Goal: Task Accomplishment & Management: Use online tool/utility

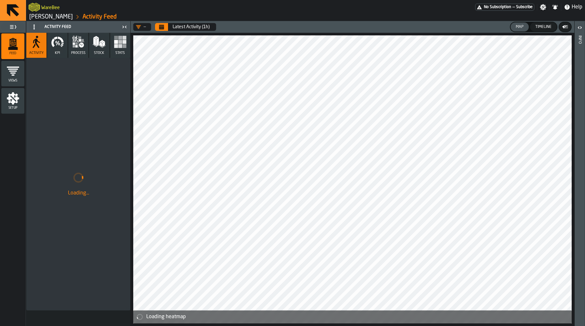
click at [56, 19] on link "[PERSON_NAME]" at bounding box center [51, 16] width 44 height 7
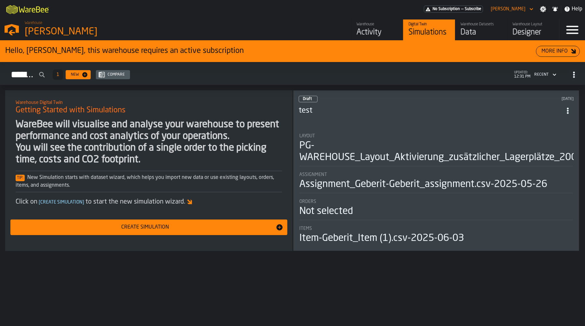
click at [40, 26] on div "[PERSON_NAME]" at bounding box center [113, 32] width 176 height 12
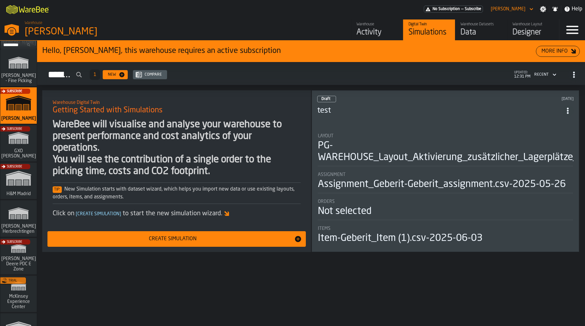
scroll to position [38, 0]
click at [17, 144] on div "Subscribe" at bounding box center [17, 145] width 36 height 38
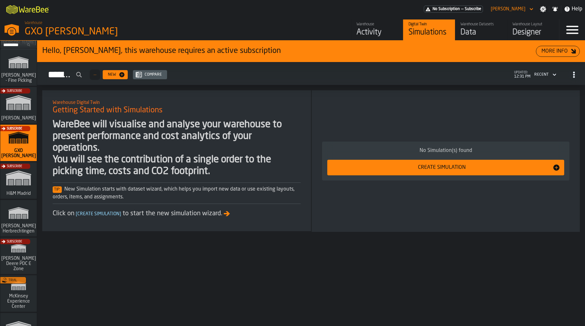
click at [390, 27] on div "Warehouse" at bounding box center [377, 24] width 41 height 5
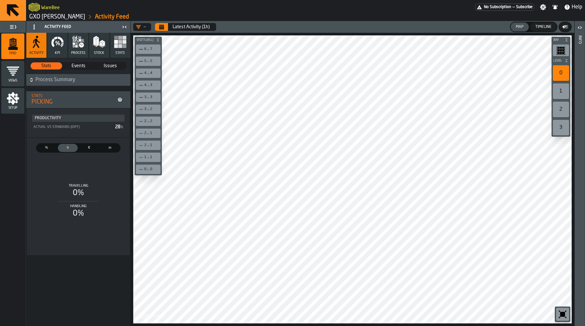
click at [72, 18] on link "GXO [PERSON_NAME]" at bounding box center [57, 16] width 56 height 7
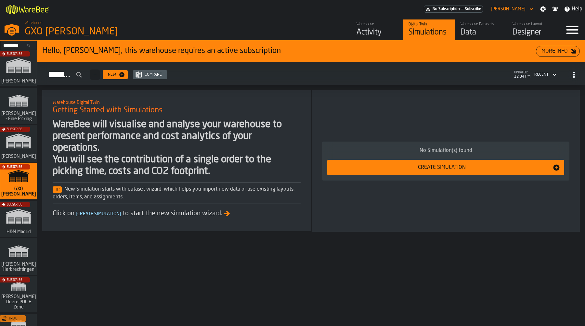
click at [470, 33] on div "Data" at bounding box center [481, 32] width 41 height 10
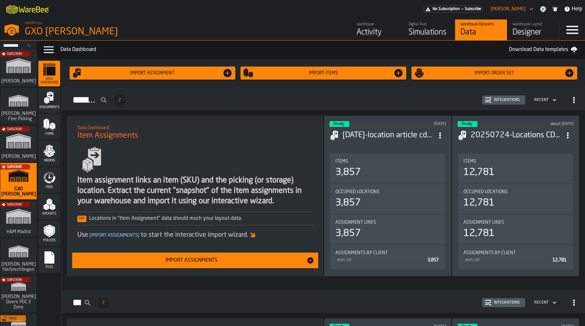
scroll to position [5, 0]
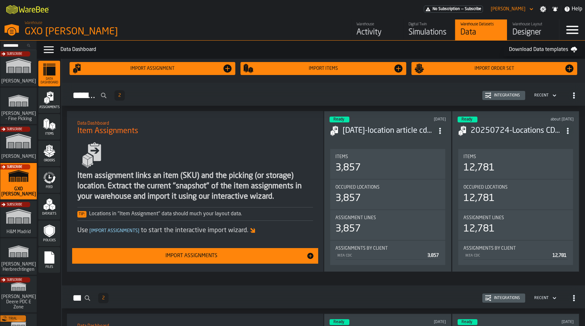
click at [368, 35] on div "Activity" at bounding box center [377, 32] width 41 height 10
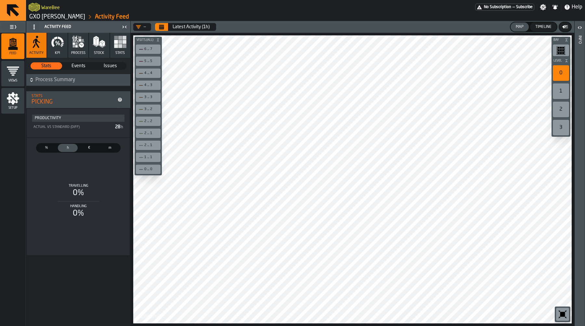
click at [63, 17] on link "GXO [PERSON_NAME]" at bounding box center [57, 16] width 56 height 7
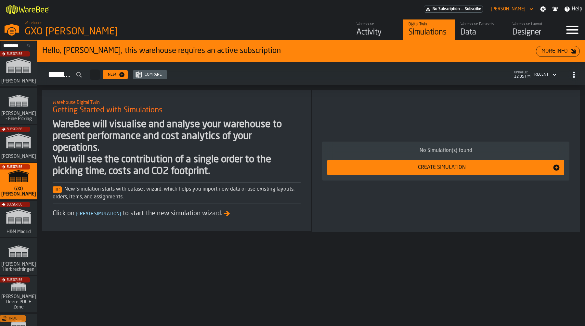
click at [489, 32] on div "Data" at bounding box center [481, 32] width 41 height 10
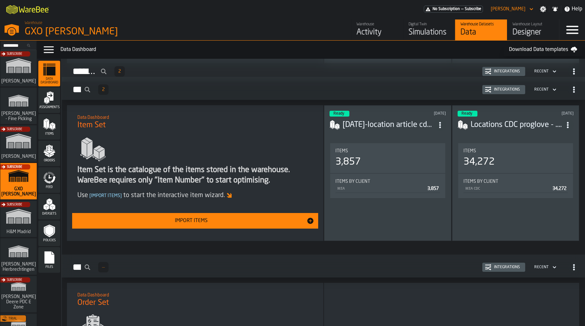
scroll to position [213, 0]
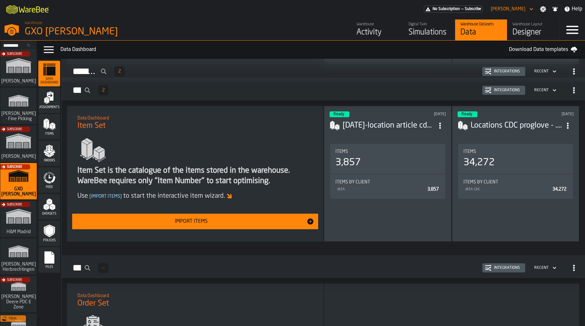
click at [441, 125] on icon "ItemListCard-DashboardItemContainer" at bounding box center [440, 126] width 7 height 7
click at [405, 113] on div "9 days ago" at bounding box center [421, 114] width 47 height 5
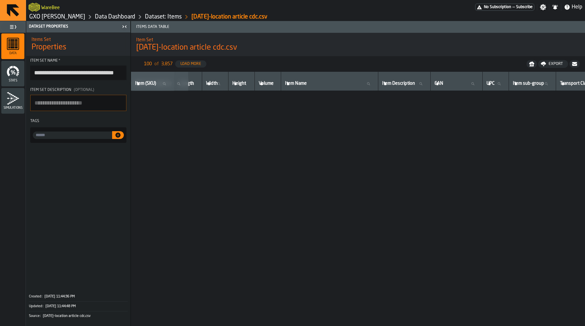
scroll to position [363, 237]
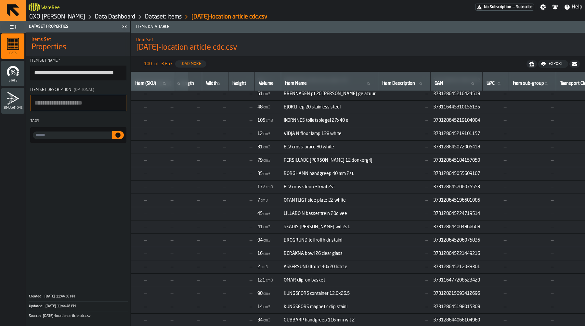
click at [457, 177] on td "373128645055609107" at bounding box center [457, 173] width 52 height 13
click at [456, 174] on span "373128645055609107" at bounding box center [456, 173] width 47 height 5
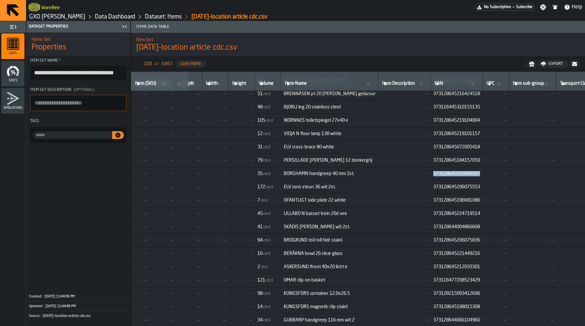
click at [456, 174] on span "373128645055609107" at bounding box center [456, 173] width 47 height 5
copy span "373128645055609107"
click at [330, 177] on td "BORGHAMN handgreep 40 mm 2st." at bounding box center [329, 173] width 97 height 13
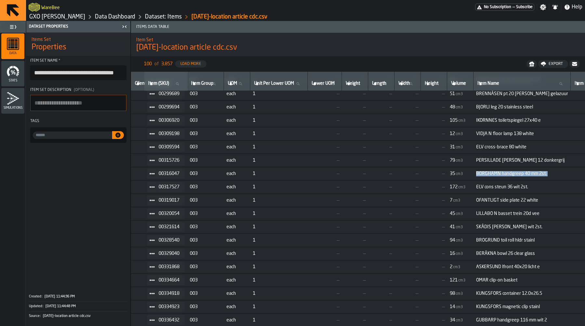
scroll to position [363, 0]
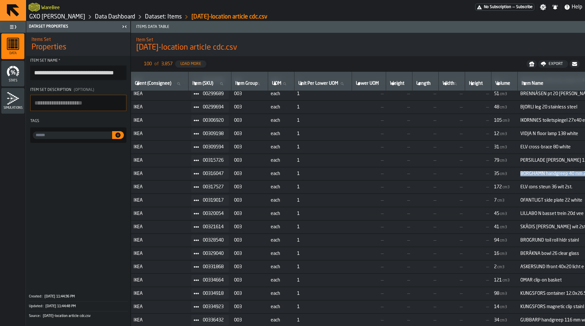
click at [119, 17] on link "Data Dashboard" at bounding box center [115, 16] width 40 height 7
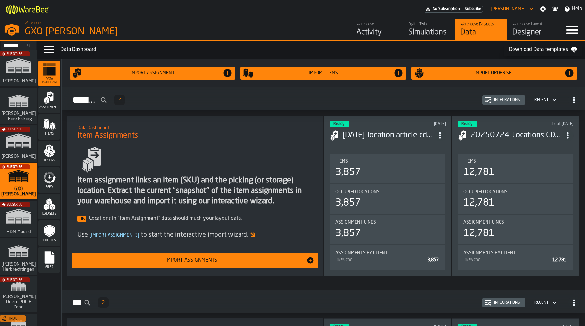
click at [387, 132] on h3 "2025-08-17-location article cdc.csv" at bounding box center [388, 135] width 91 height 10
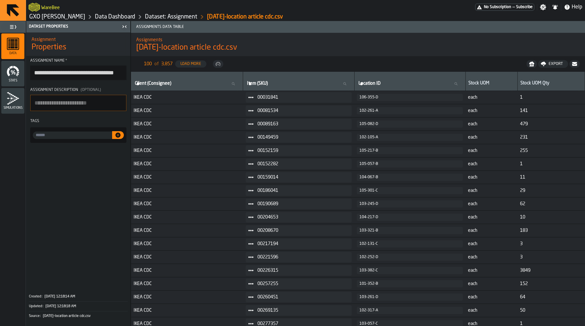
scroll to position [10, 0]
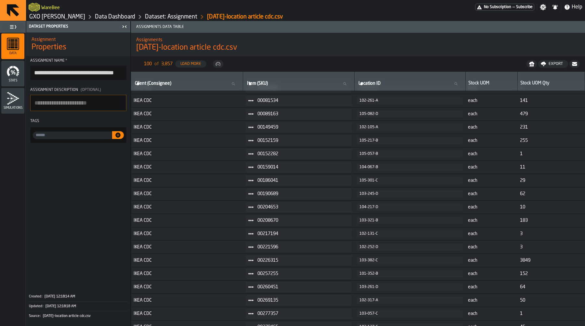
click at [116, 16] on link "Data Dashboard" at bounding box center [115, 16] width 40 height 7
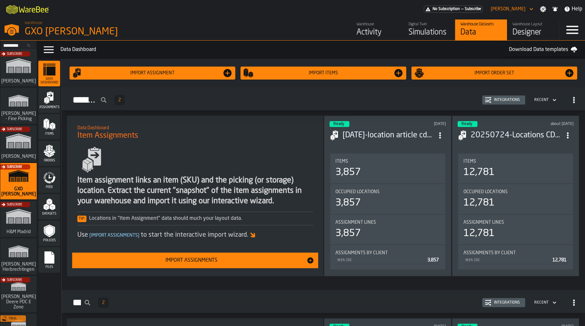
click at [523, 32] on div "Designer" at bounding box center [533, 32] width 41 height 10
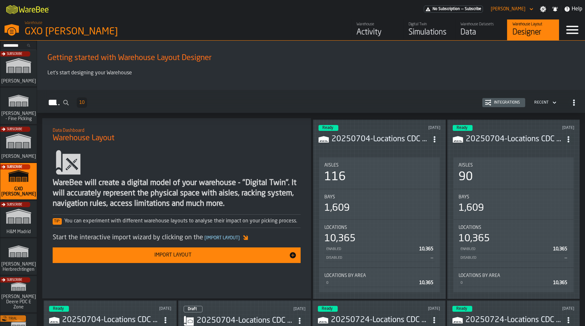
click at [481, 30] on div "Data" at bounding box center [481, 32] width 41 height 10
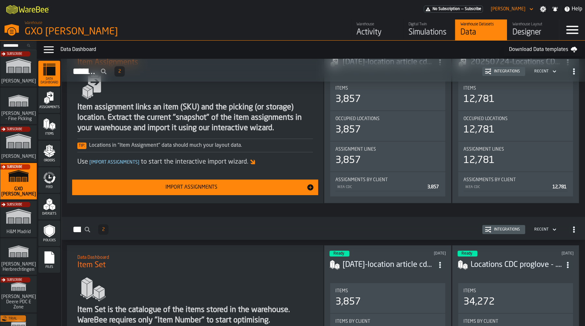
scroll to position [125, 0]
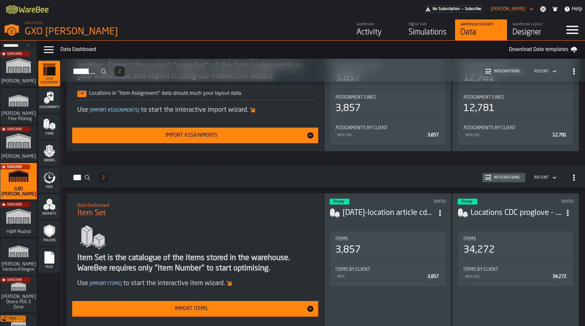
click at [391, 215] on h3 "2025-08-17-location article cdc.csv" at bounding box center [388, 213] width 91 height 10
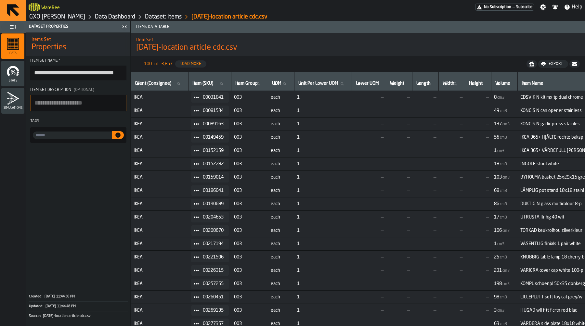
click at [198, 96] on icon at bounding box center [196, 97] width 5 height 5
click at [211, 95] on span "00031841" at bounding box center [213, 97] width 21 height 5
copy span "00031841"
click at [118, 15] on link "Data Dashboard" at bounding box center [115, 16] width 40 height 7
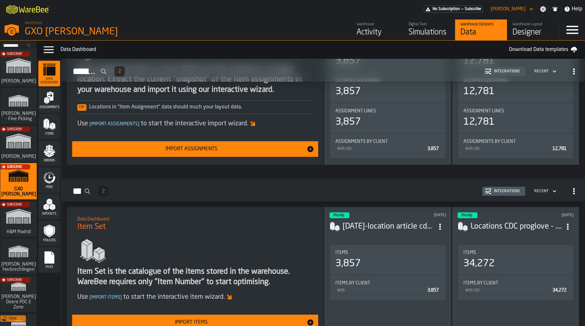
scroll to position [114, 0]
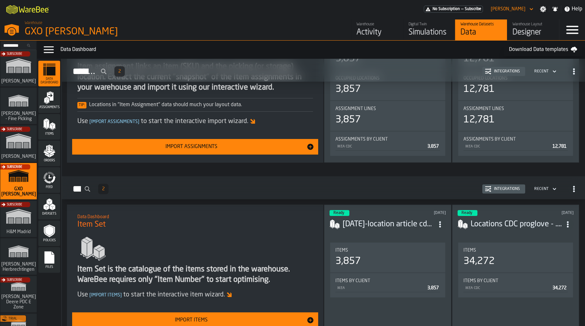
click at [50, 184] on icon "menu Feed" at bounding box center [49, 177] width 13 height 13
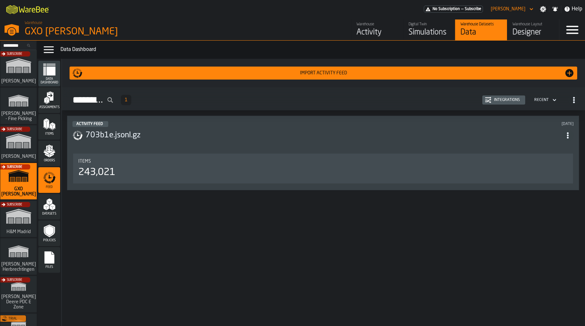
click at [261, 123] on div "Activity Feed 10 days ago" at bounding box center [322, 124] width 501 height 6
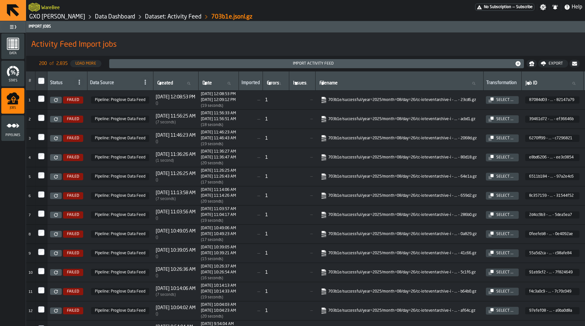
click at [114, 16] on link "Data Dashboard" at bounding box center [115, 16] width 40 height 7
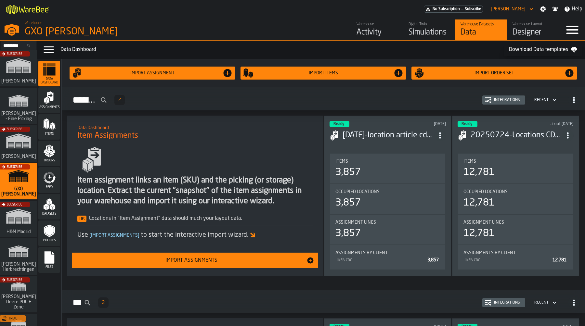
click at [562, 133] on span "ItemListCard-DashboardItemContainer" at bounding box center [568, 136] width 12 height 12
click at [414, 139] on div "2025-08-17-location article cdc.csv" at bounding box center [388, 136] width 116 height 12
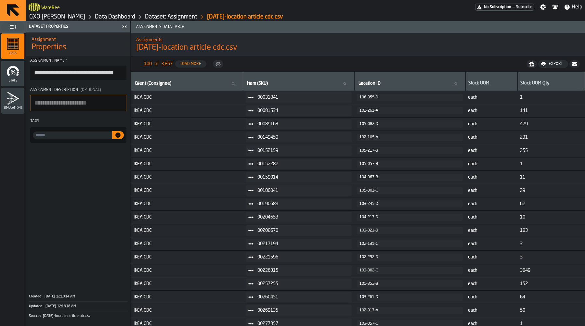
click at [169, 18] on link "Dataset: Assignment" at bounding box center [171, 16] width 52 height 7
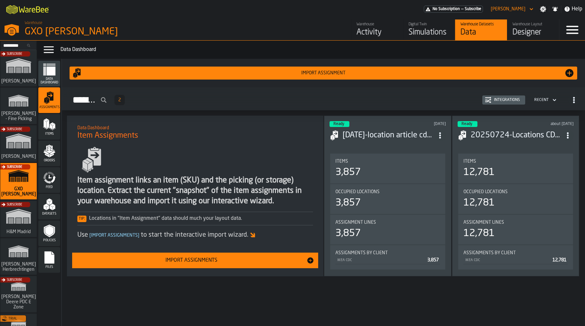
click at [56, 175] on div "Feed" at bounding box center [49, 180] width 22 height 18
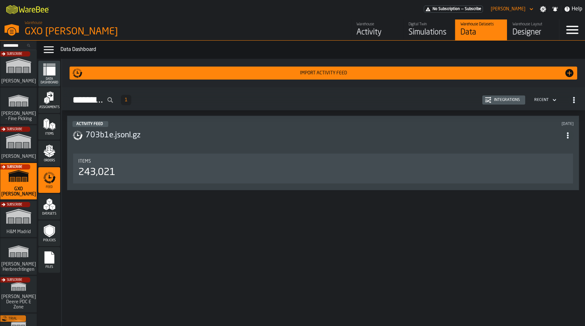
click at [239, 129] on header "Activity Feed 10 days ago 703b1e.jsonl.gz" at bounding box center [322, 134] width 501 height 26
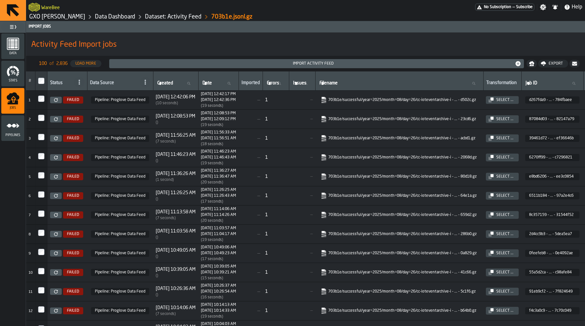
click at [55, 100] on icon at bounding box center [56, 100] width 4 height 4
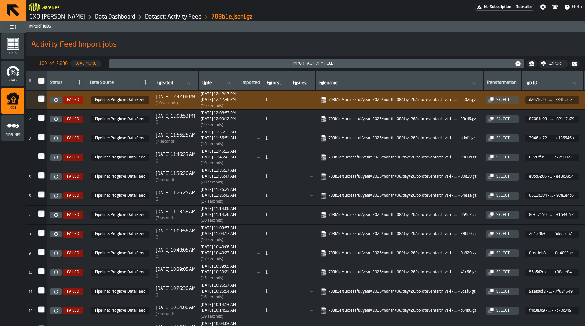
click at [121, 18] on link "Data Dashboard" at bounding box center [115, 16] width 40 height 7
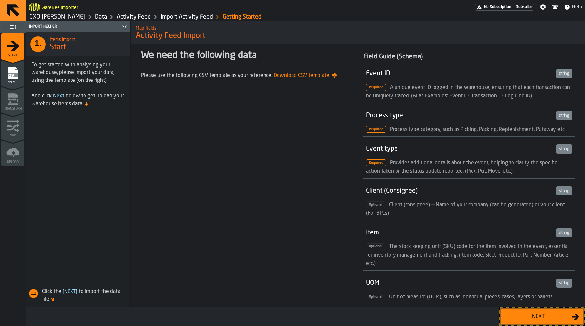
click at [14, 78] on icon "menu Select" at bounding box center [13, 73] width 10 height 12
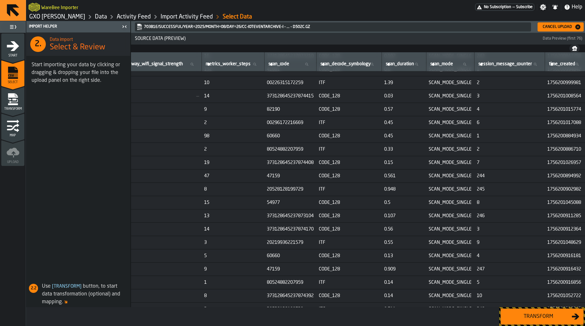
scroll to position [88, 2793]
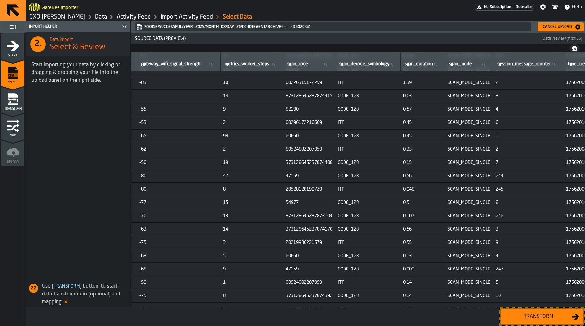
click at [335, 192] on td "20528128199729" at bounding box center [309, 189] width 52 height 13
click at [333, 190] on span "20528128199729" at bounding box center [309, 189] width 47 height 5
copy span "20528128199729"
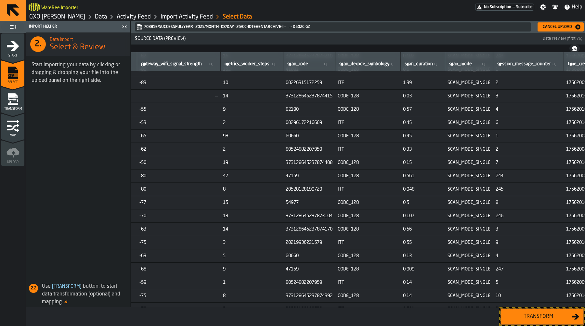
click at [335, 238] on td "20219936221579" at bounding box center [309, 242] width 52 height 13
copy span "20219936221579"
click at [130, 16] on link "Activity Feed" at bounding box center [134, 16] width 34 height 7
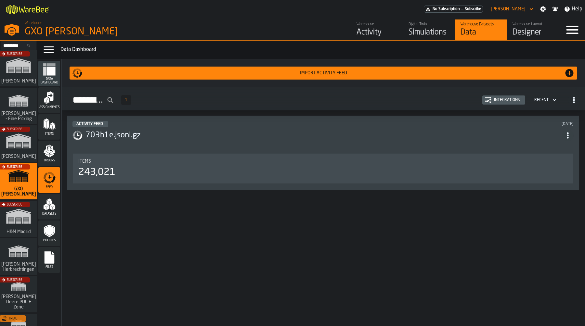
click at [53, 101] on icon "menu Assignments" at bounding box center [49, 97] width 13 height 13
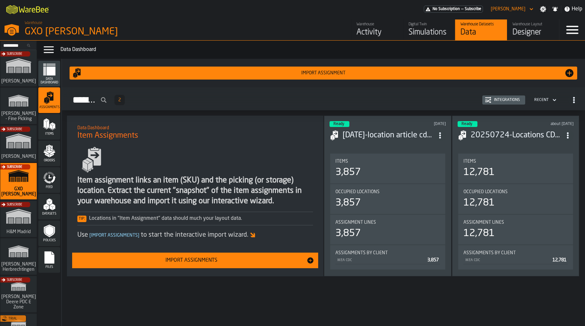
click at [529, 123] on div "about 1 month ago" at bounding box center [549, 124] width 47 height 5
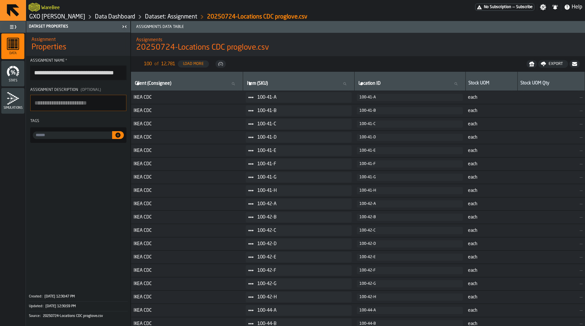
click at [89, 137] on input "input-value-" at bounding box center [72, 135] width 79 height 7
type input "********"
click at [67, 137] on input "********" at bounding box center [72, 135] width 79 height 7
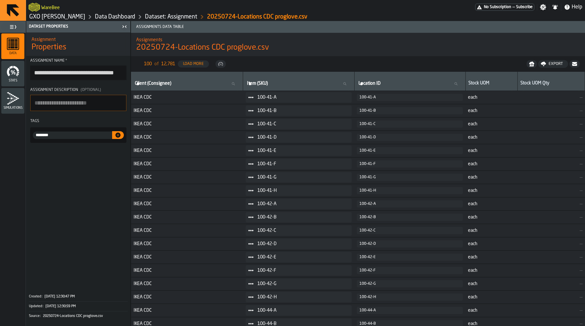
click at [86, 171] on span at bounding box center [78, 218] width 104 height 144
click at [117, 136] on icon "button-" at bounding box center [118, 135] width 7 height 7
click at [85, 170] on span at bounding box center [78, 218] width 104 height 144
click at [176, 17] on link "Dataset: Assignment" at bounding box center [171, 16] width 52 height 7
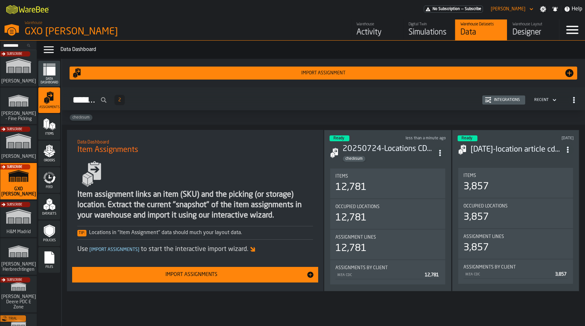
click at [56, 124] on div "Items" at bounding box center [49, 127] width 22 height 18
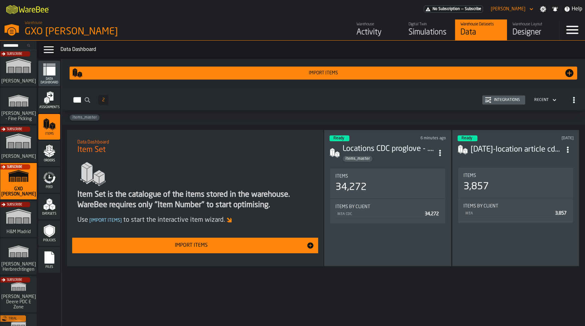
click at [439, 153] on icon "ItemListCard-DashboardItemContainer" at bounding box center [440, 153] width 7 height 7
click at [397, 124] on div "items_master" at bounding box center [323, 118] width 523 height 14
click at [440, 150] on icon "ItemListCard-DashboardItemContainer" at bounding box center [440, 153] width 7 height 7
click at [406, 137] on div "6 minutes ago" at bounding box center [421, 138] width 47 height 5
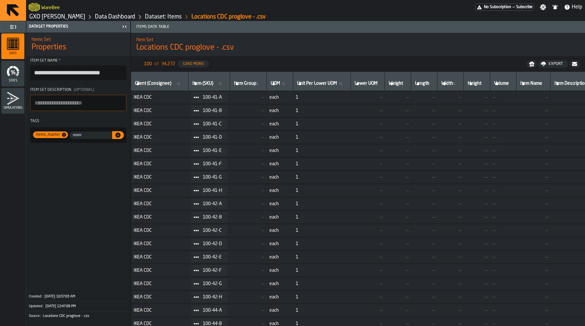
click at [83, 135] on input "input-value-" at bounding box center [91, 135] width 43 height 7
paste input "********"
type input "********"
click at [117, 137] on icon "button-" at bounding box center [117, 135] width 5 height 5
click at [106, 164] on span at bounding box center [78, 218] width 104 height 144
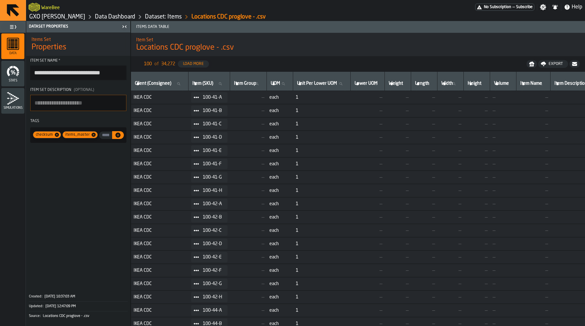
click at [157, 16] on link "Dataset: Items" at bounding box center [163, 16] width 37 height 7
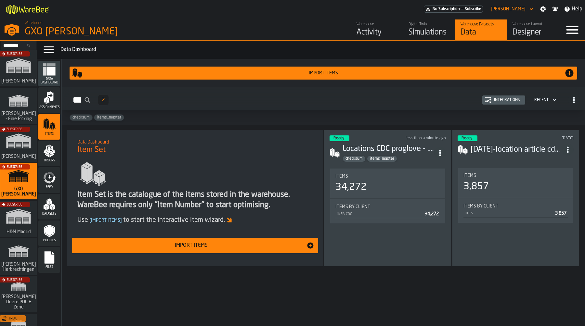
click at [55, 101] on icon "menu Assignments" at bounding box center [49, 97] width 13 height 13
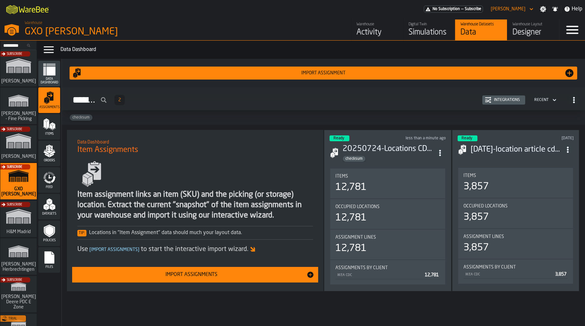
click at [48, 126] on polygon "menu Items" at bounding box center [47, 124] width 3 height 8
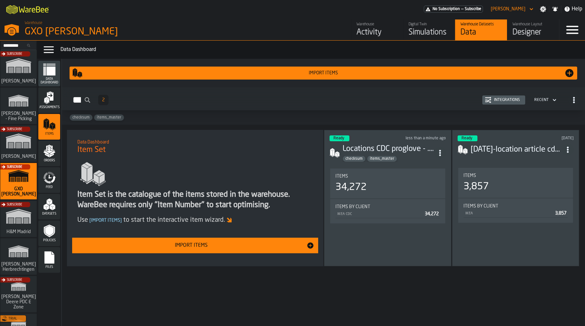
click at [49, 97] on icon "menu Assignments" at bounding box center [50, 96] width 7 height 8
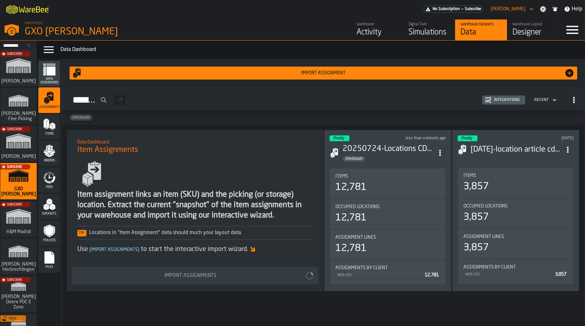
click at [45, 128] on polygon "menu Items" at bounding box center [45, 124] width 3 height 8
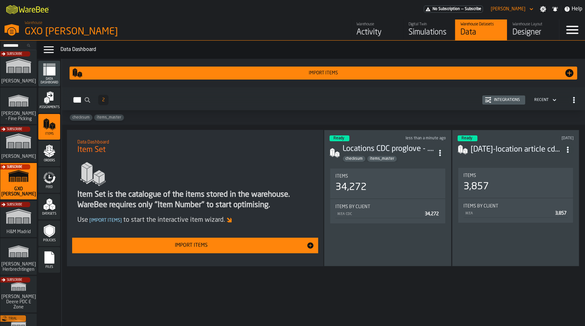
click at [54, 203] on icon "menu Datasets" at bounding box center [49, 204] width 13 height 13
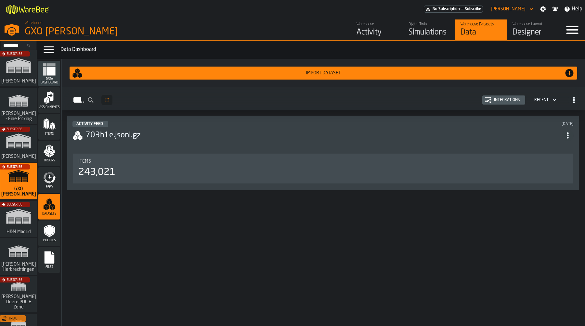
click at [53, 176] on icon "menu Feed" at bounding box center [50, 174] width 7 height 5
click at [519, 98] on div "Integrations" at bounding box center [506, 100] width 31 height 5
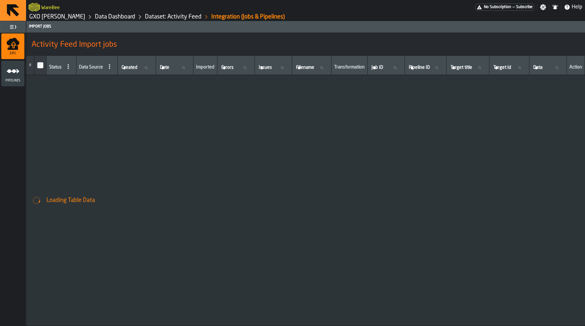
click at [15, 75] on icon "menu Pipelines" at bounding box center [13, 71] width 13 height 13
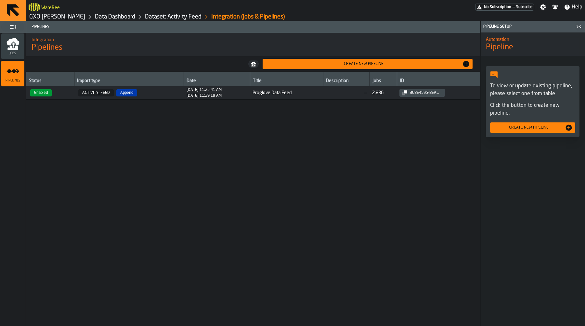
click at [19, 43] on div "Jobs" at bounding box center [12, 46] width 23 height 18
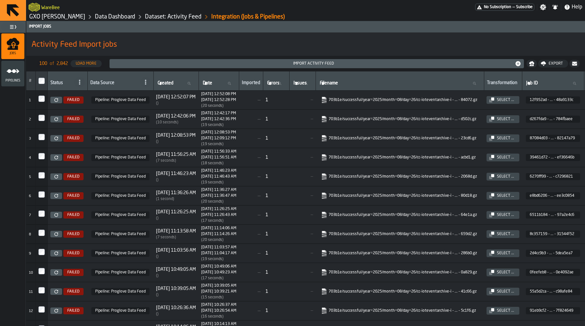
click at [56, 99] on icon at bounding box center [56, 100] width 4 height 4
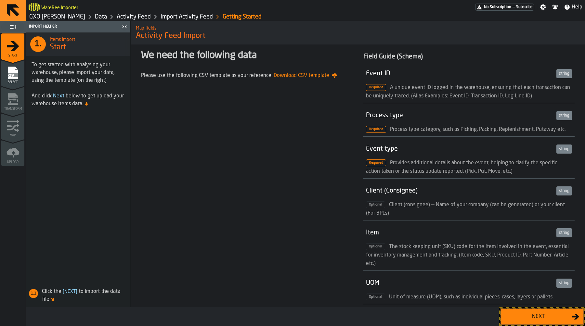
click at [571, 318] on div "Next" at bounding box center [538, 317] width 67 height 8
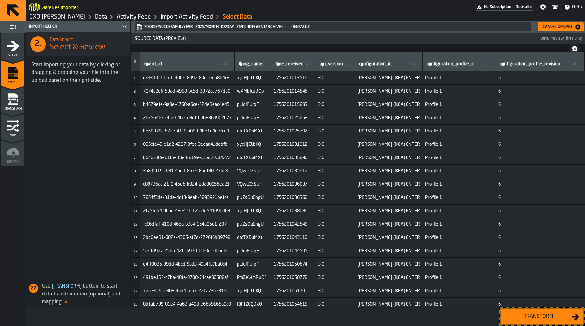
click at [519, 317] on div "Transform" at bounding box center [538, 317] width 67 height 8
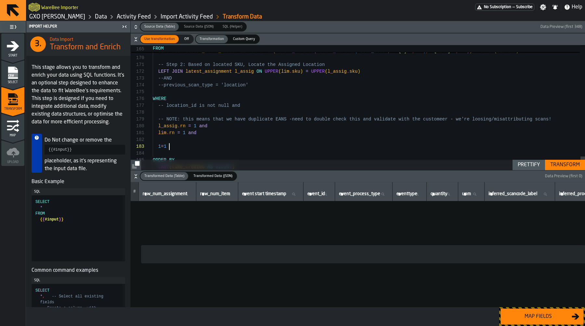
scroll to position [14, 0]
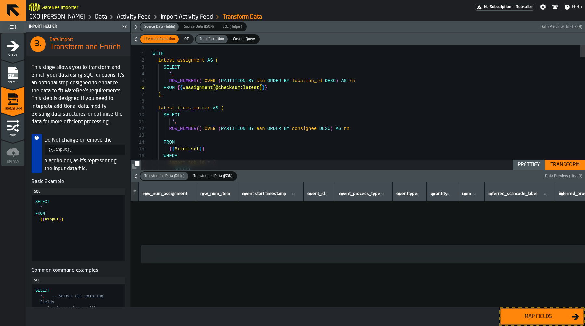
type textarea "**********"
click at [570, 163] on div "Transform" at bounding box center [565, 165] width 35 height 8
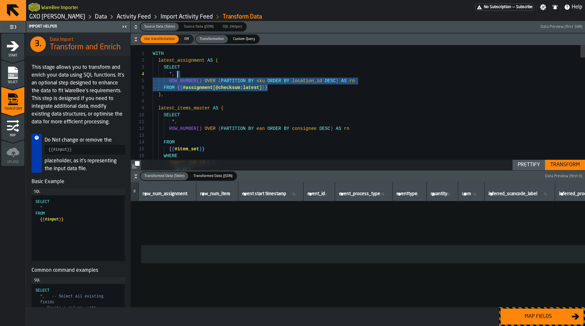
scroll to position [14, 0]
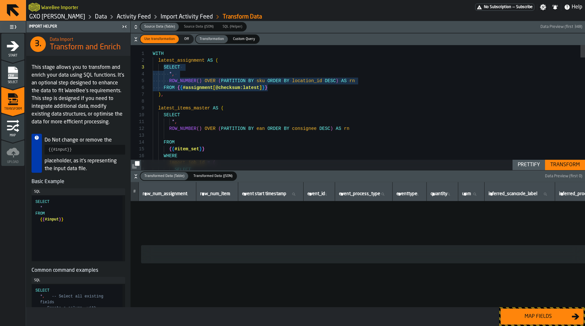
click at [226, 25] on span "SQL (Helper)" at bounding box center [232, 27] width 25 height 6
click at [314, 32] on button "Source Data (Table) Source Data (Table) Source Data (JSON) Source Data (JSON) S…" at bounding box center [358, 27] width 454 height 12
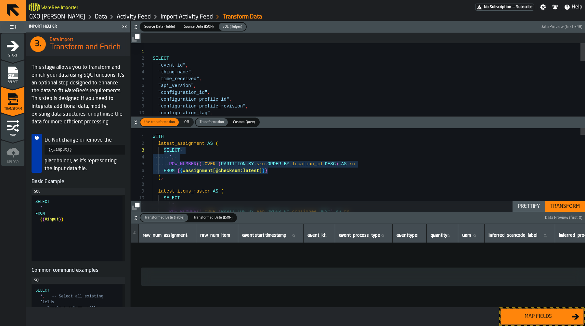
click at [291, 27] on span "button-" at bounding box center [393, 26] width 293 height 9
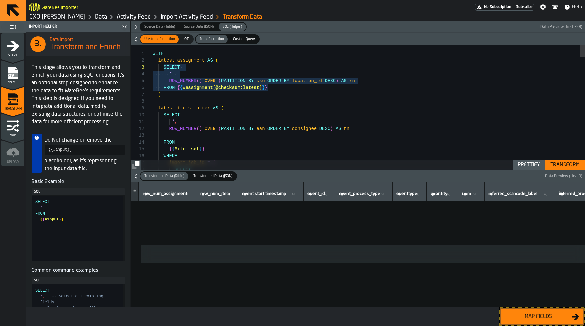
click at [291, 27] on span "button-" at bounding box center [393, 26] width 293 height 9
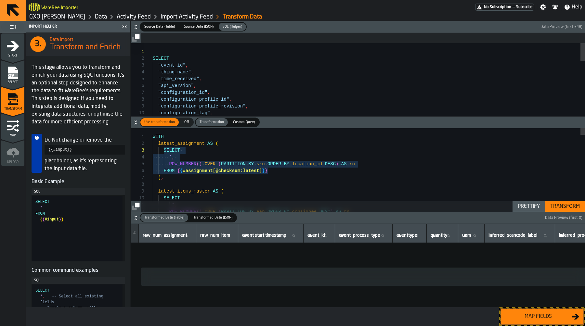
type textarea "**********"
click at [271, 66] on div "SELECT "event_id" , "thing_name" , "time_received" , "api_version" , "configura…" at bounding box center [369, 241] width 432 height 396
click at [268, 95] on div "SELECT "event_id" , "thing_name" , "time_received" , "api_version" , "configura…" at bounding box center [369, 241] width 432 height 396
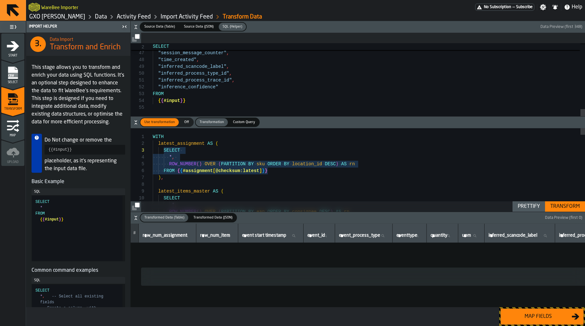
click at [233, 122] on span "Custom Query" at bounding box center [243, 123] width 27 height 6
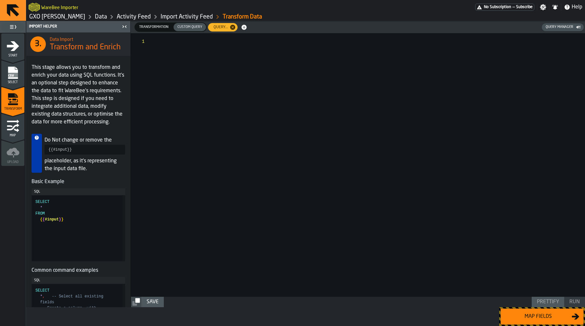
click at [242, 146] on div at bounding box center [369, 165] width 432 height 264
type textarea "**********"
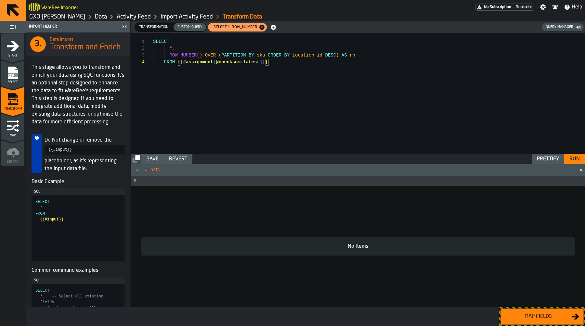
click at [569, 159] on div "Run" at bounding box center [575, 159] width 16 height 8
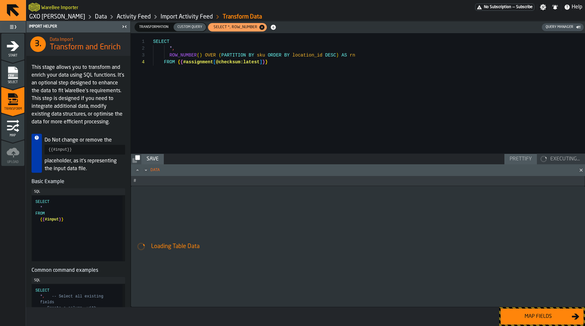
click at [328, 60] on div "SELECT * , ROW_NUMBER ( ) OVER ( PARTITION BY sku ORDER BY location_id DESC ) A…" at bounding box center [369, 93] width 432 height 121
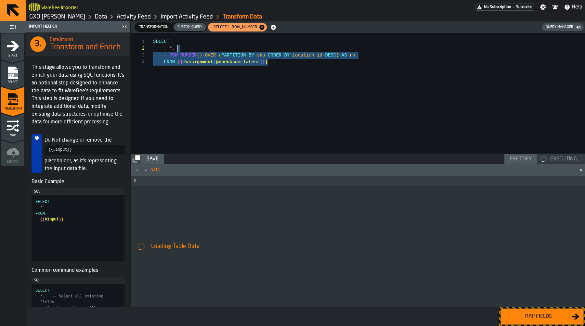
scroll to position [0, 0]
click at [307, 86] on div "SELECT * , ROW_NUMBER ( ) OVER ( PARTITION BY sku ORDER BY location_id DESC ) A…" at bounding box center [369, 93] width 432 height 121
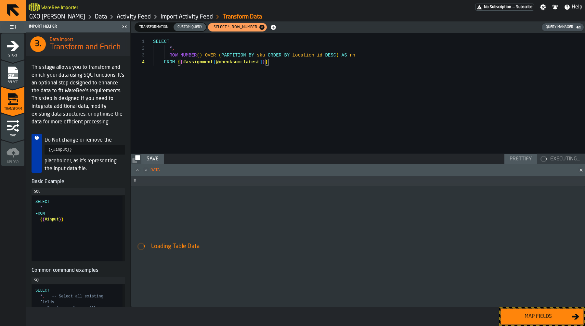
scroll to position [20, 0]
click at [313, 68] on div "SELECT * , ROW_NUMBER ( ) OVER ( PARTITION BY sku ORDER BY location_id DESC ) A…" at bounding box center [369, 93] width 432 height 121
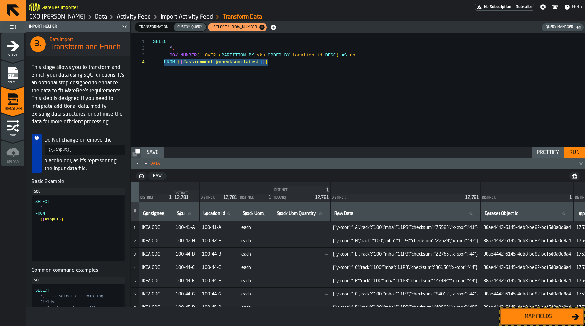
click at [149, 29] on span "Transformation" at bounding box center [154, 27] width 34 height 6
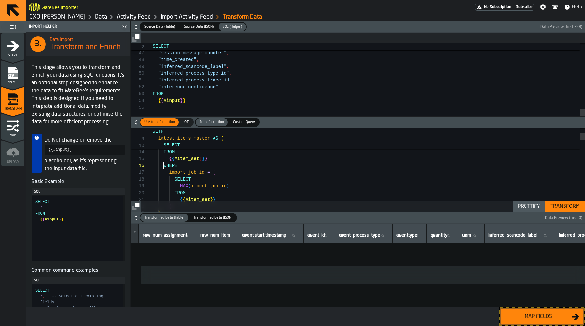
scroll to position [34, 0]
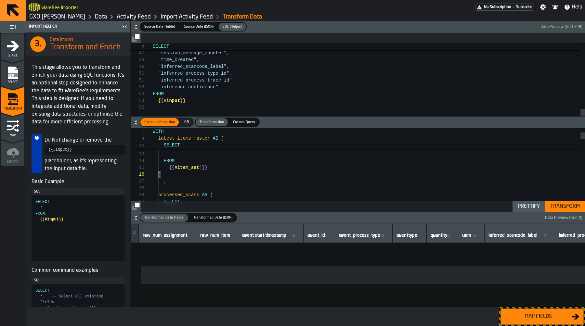
scroll to position [41, 0]
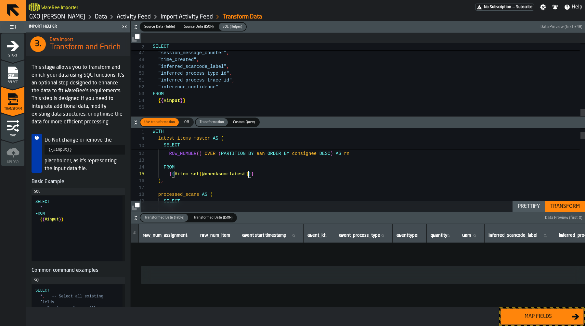
type textarea "**********"
click at [556, 205] on div "Transform" at bounding box center [565, 207] width 35 height 8
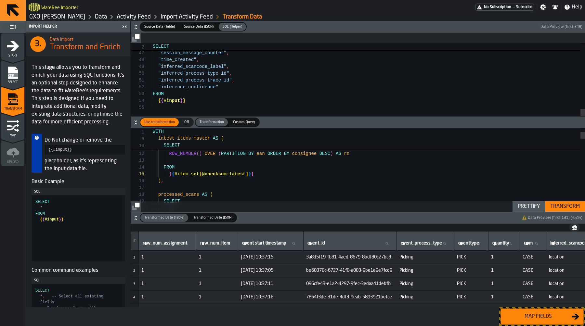
click at [537, 319] on div "Map fields" at bounding box center [538, 317] width 67 height 8
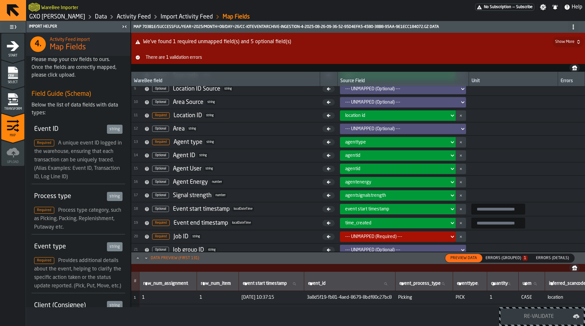
scroll to position [124, 0]
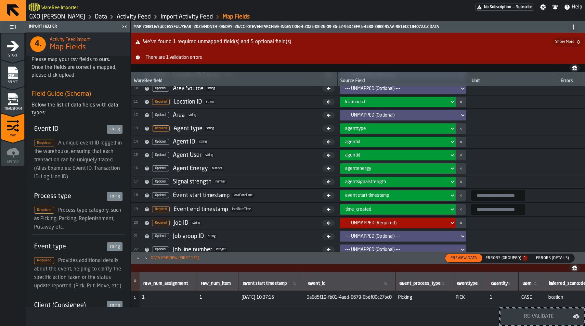
click at [426, 222] on div "--- UNMAPPED (Required) ---" at bounding box center [395, 223] width 101 height 5
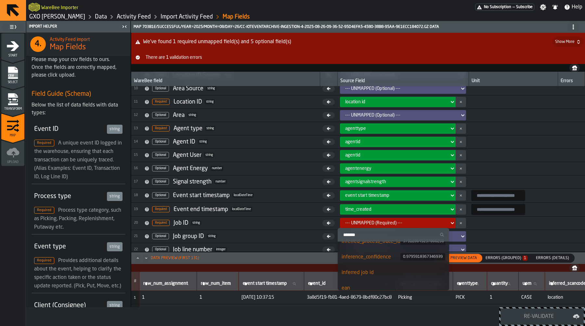
scroll to position [164, 0]
click at [388, 270] on div "inferred job id" at bounding box center [394, 273] width 104 height 8
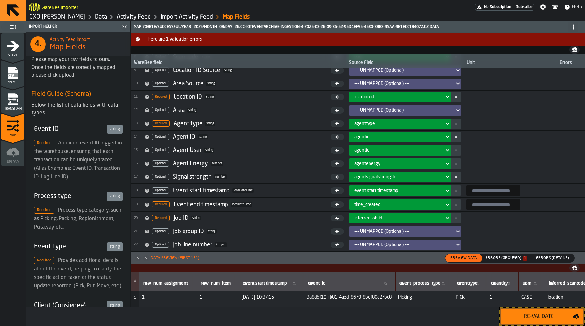
scroll to position [111, 0]
click at [542, 320] on div "Re-Validate" at bounding box center [539, 317] width 68 height 8
click at [502, 259] on div "Errors (Grouped) 1" at bounding box center [507, 258] width 42 height 5
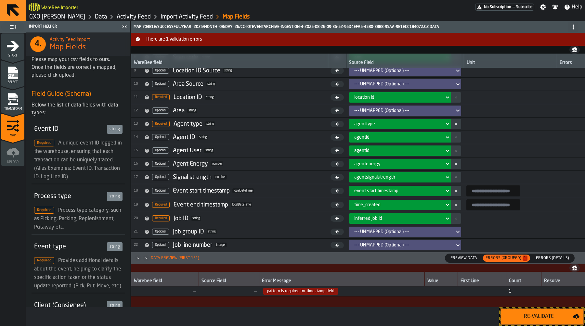
click at [465, 259] on span "Preview Data" at bounding box center [464, 258] width 32 height 6
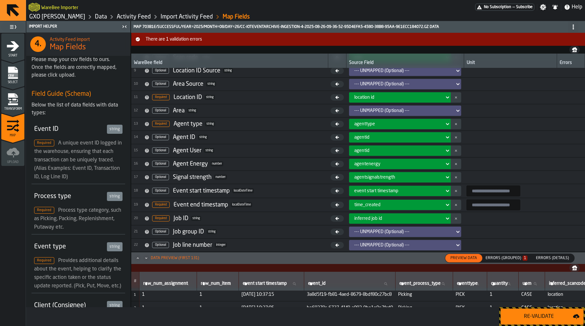
scroll to position [0, 0]
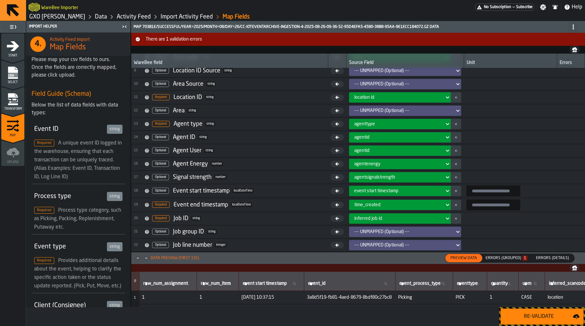
click at [488, 192] on input "input-value-" at bounding box center [493, 191] width 54 height 11
type input "**********"
click at [483, 205] on input "input-value-" at bounding box center [493, 205] width 54 height 11
paste input "**********"
type input "**********"
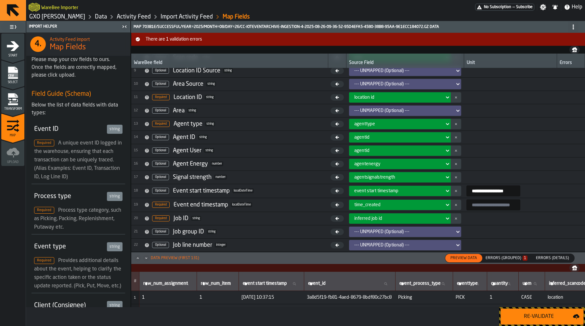
click at [430, 205] on div "time_created" at bounding box center [397, 205] width 87 height 5
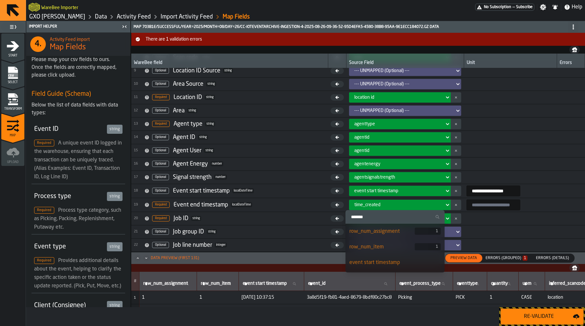
click at [420, 217] on input "Search" at bounding box center [395, 217] width 94 height 8
type input "*****"
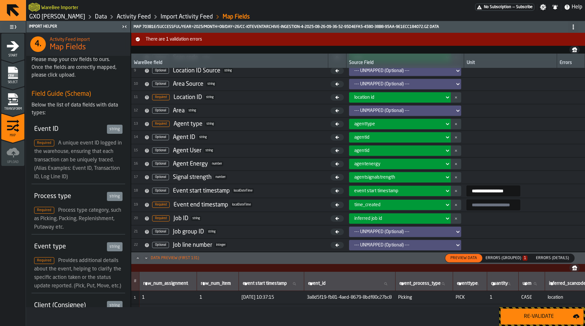
click at [418, 205] on div "time_created" at bounding box center [397, 205] width 87 height 5
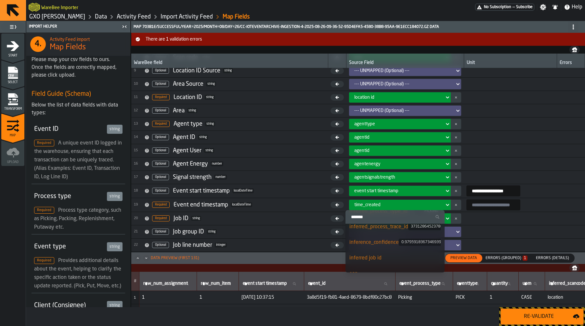
scroll to position [166, 0]
click at [390, 218] on input "Search" at bounding box center [395, 217] width 94 height 8
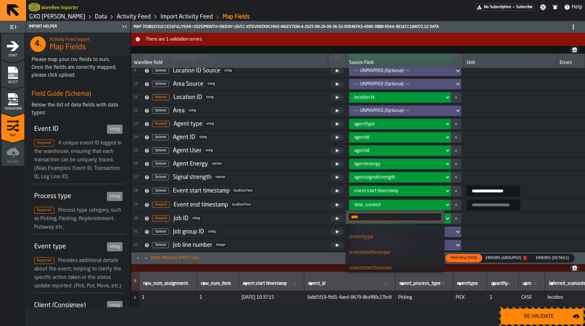
scroll to position [49, 0]
type input "****"
click at [394, 251] on div "eventendtimeraw" at bounding box center [394, 249] width 91 height 8
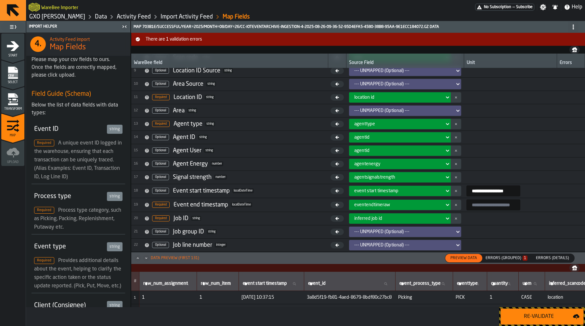
click at [533, 315] on div "Re-Validate" at bounding box center [539, 317] width 68 height 8
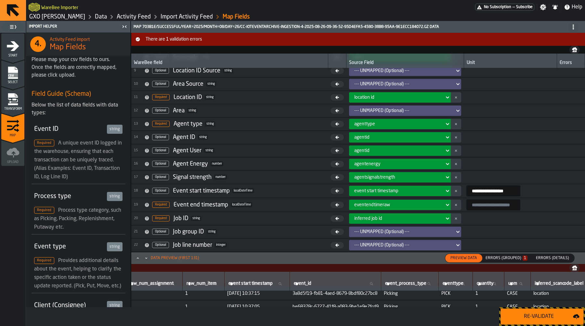
scroll to position [4, 15]
click at [511, 257] on div "Errors (Grouped) 1" at bounding box center [507, 258] width 42 height 5
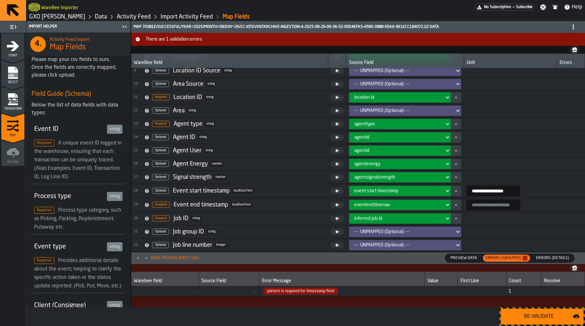
click at [476, 258] on span "Preview Data" at bounding box center [464, 258] width 32 height 6
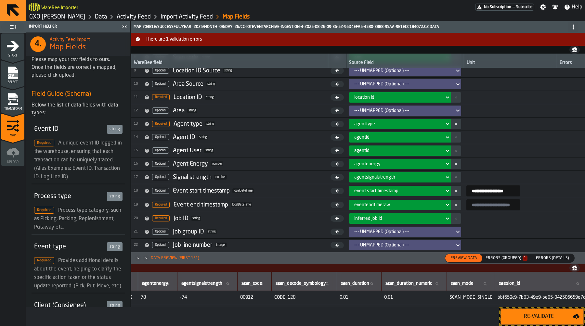
scroll to position [0, 1406]
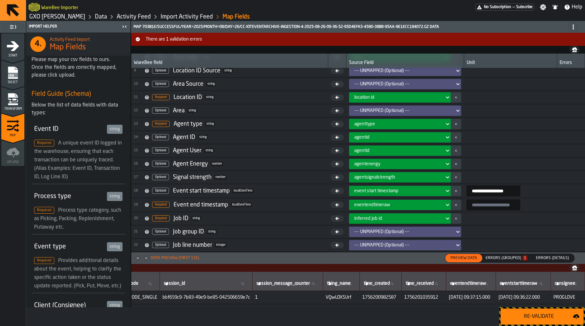
click at [500, 192] on input "**********" at bounding box center [493, 191] width 54 height 11
click at [497, 204] on input "input-value-" at bounding box center [493, 205] width 54 height 11
click at [497, 208] on input "input-value-" at bounding box center [493, 205] width 54 height 11
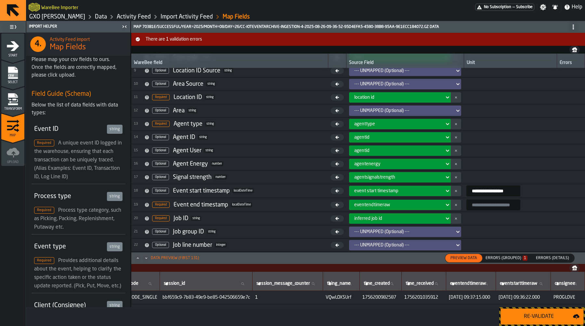
paste input "**********"
type input "**********"
click at [539, 313] on div "Re-Validate" at bounding box center [539, 317] width 68 height 8
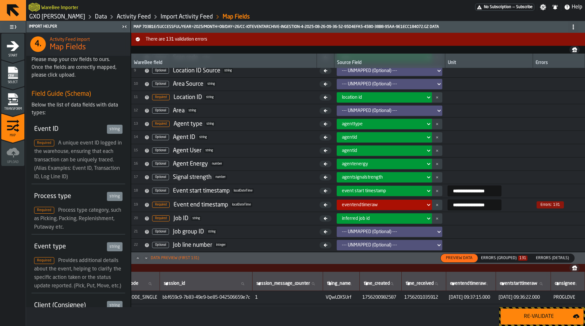
click at [485, 204] on input "**********" at bounding box center [475, 205] width 54 height 11
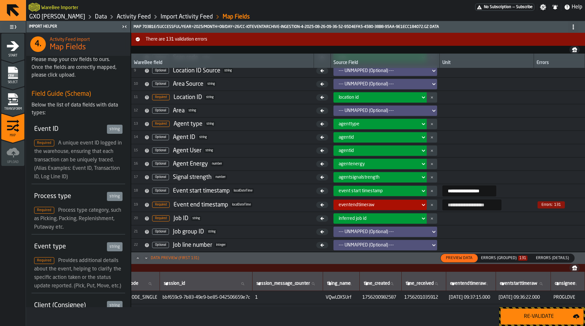
type input "**********"
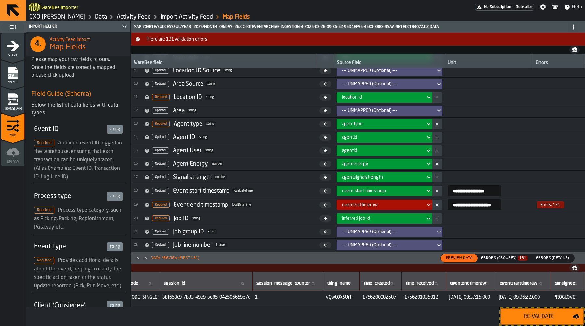
click at [550, 313] on div "Re-Validate" at bounding box center [539, 317] width 68 height 8
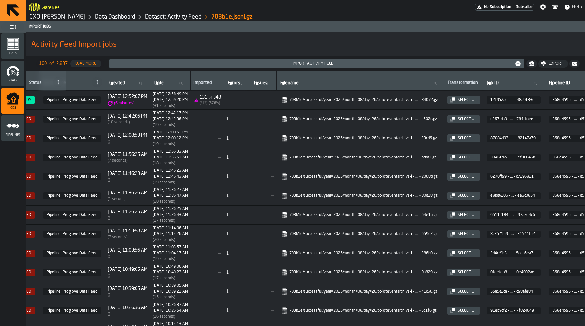
scroll to position [0, 60]
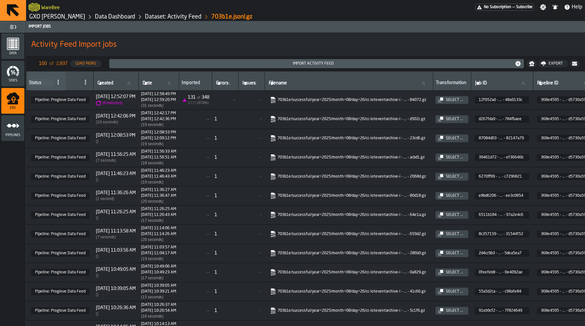
click at [0, 0] on icon "button-" at bounding box center [0, 0] width 0 height 0
click at [9, 130] on icon "menu Pipelines" at bounding box center [13, 125] width 13 height 13
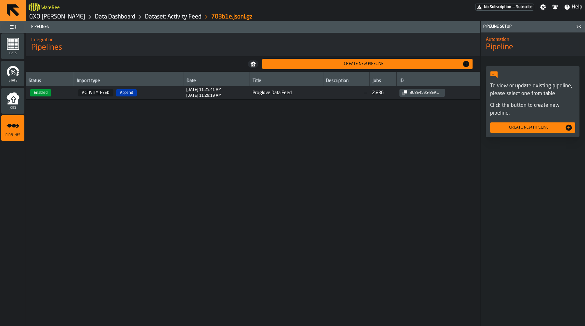
click at [221, 89] on div "[DATE] 11:25:41 AM" at bounding box center [203, 90] width 35 height 5
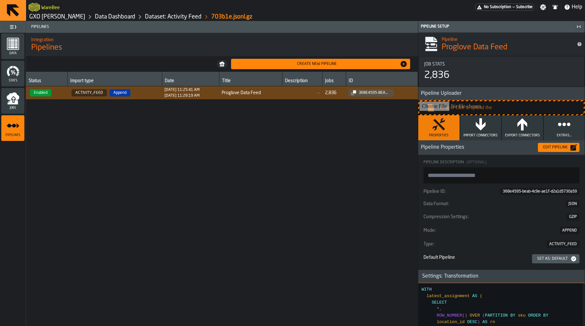
scroll to position [11, 0]
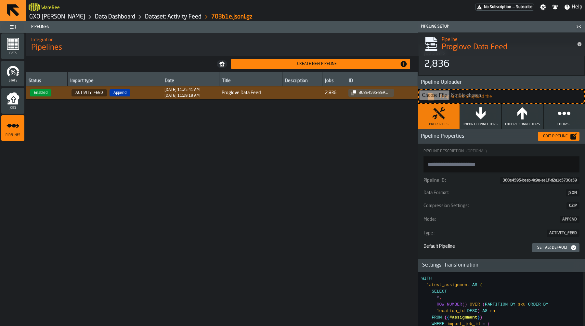
click at [556, 139] on button "Edit Pipeline" at bounding box center [559, 136] width 42 height 9
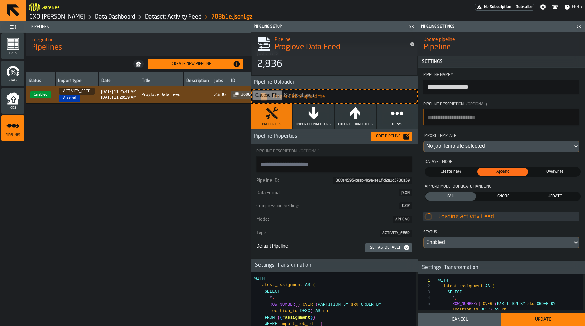
scroll to position [15, 0]
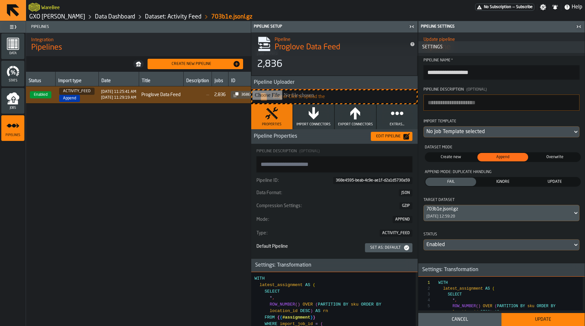
click at [501, 135] on div "No Job Template selected" at bounding box center [498, 132] width 144 height 8
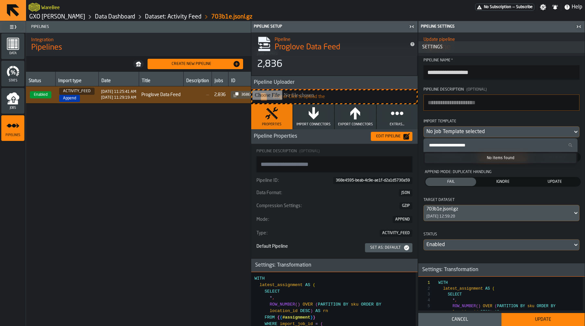
click at [492, 147] on input "Search Import Template" at bounding box center [500, 145] width 149 height 8
paste input "**********"
type input "**********"
click at [525, 145] on input "**********" at bounding box center [500, 145] width 149 height 8
click at [528, 145] on input "**********" at bounding box center [500, 145] width 149 height 8
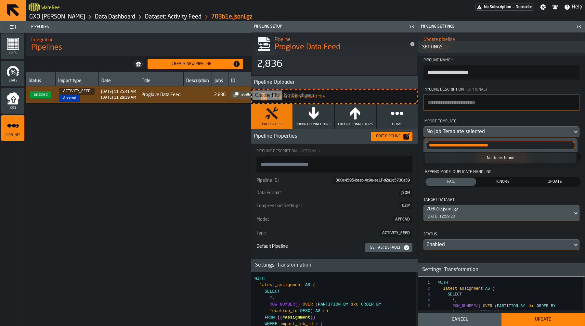
click at [528, 146] on input "**********" at bounding box center [500, 145] width 149 height 8
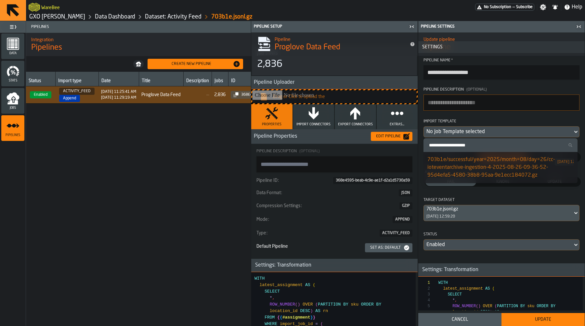
paste input "**********"
type input "**********"
click at [522, 170] on div "703b1e/successful/year=2025/month=08/day=26/cc-ioteventarchive-ingestion-4-2025…" at bounding box center [490, 167] width 127 height 23
type textarea "**********"
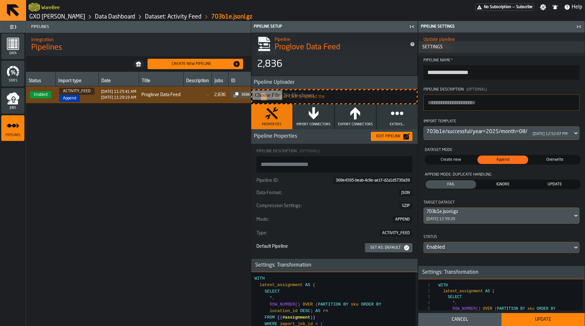
click at [538, 323] on button "Update" at bounding box center [543, 319] width 83 height 13
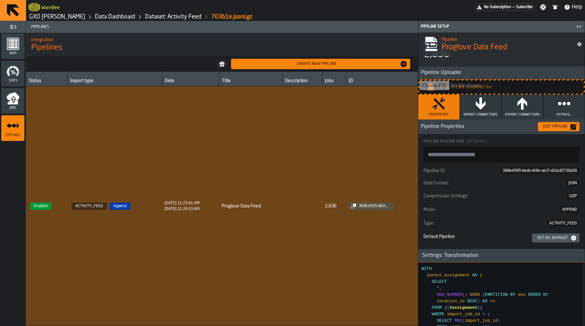
type textarea "**********"
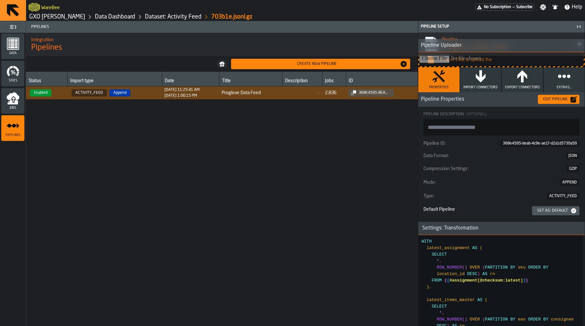
scroll to position [52, 0]
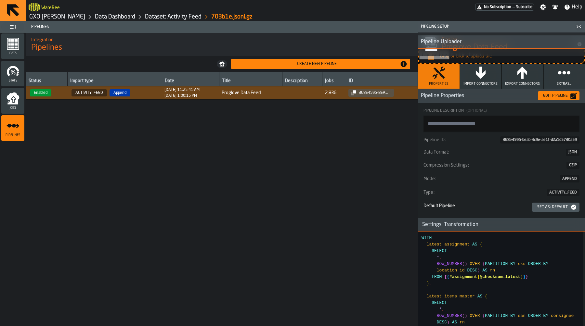
click at [14, 103] on icon "menu Jobs" at bounding box center [12, 102] width 10 height 4
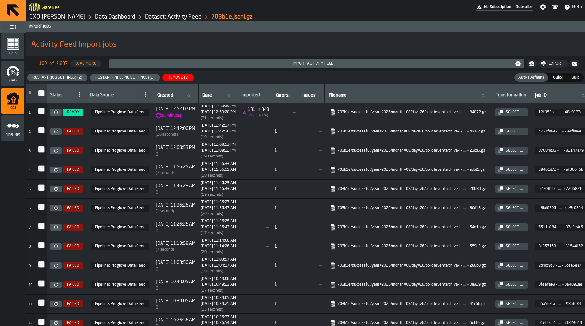
click at [42, 175] on div at bounding box center [41, 169] width 7 height 9
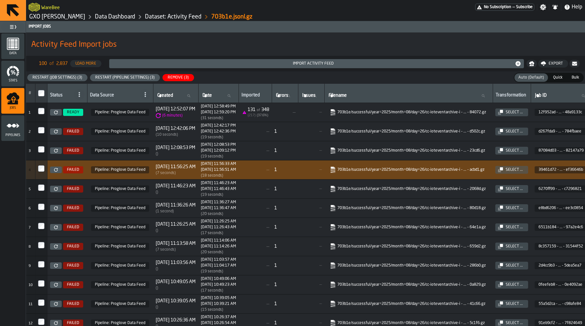
click at [41, 197] on td at bounding box center [41, 189] width 12 height 19
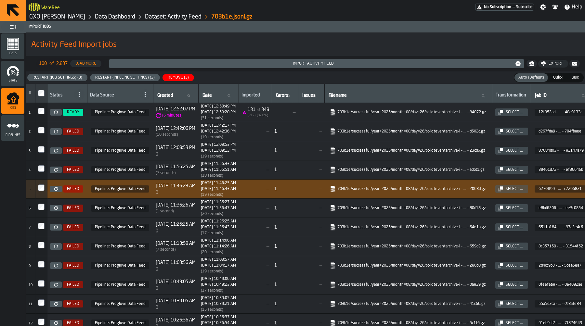
click at [41, 194] on div at bounding box center [41, 189] width 7 height 9
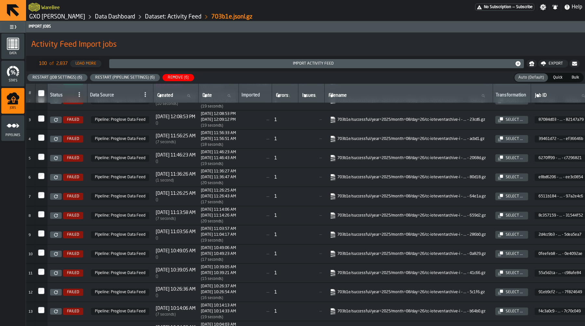
scroll to position [32, 0]
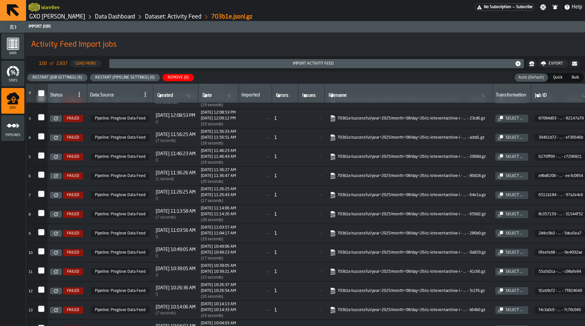
click at [41, 213] on td at bounding box center [41, 214] width 12 height 19
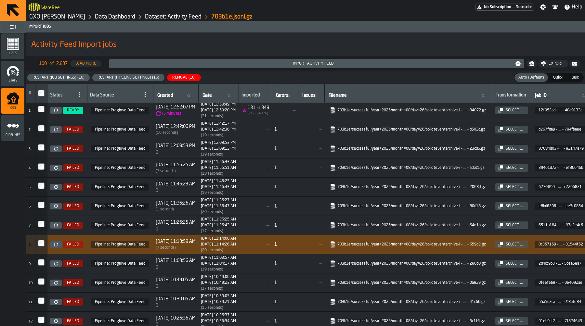
scroll to position [0, 0]
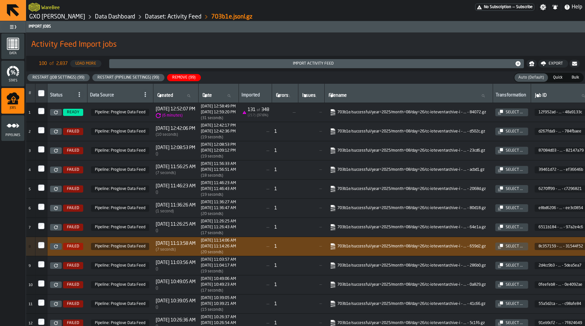
click at [137, 81] on button "Restart (Pipeline Settings) (99)" at bounding box center [128, 77] width 72 height 7
